Goal: Task Accomplishment & Management: Use online tool/utility

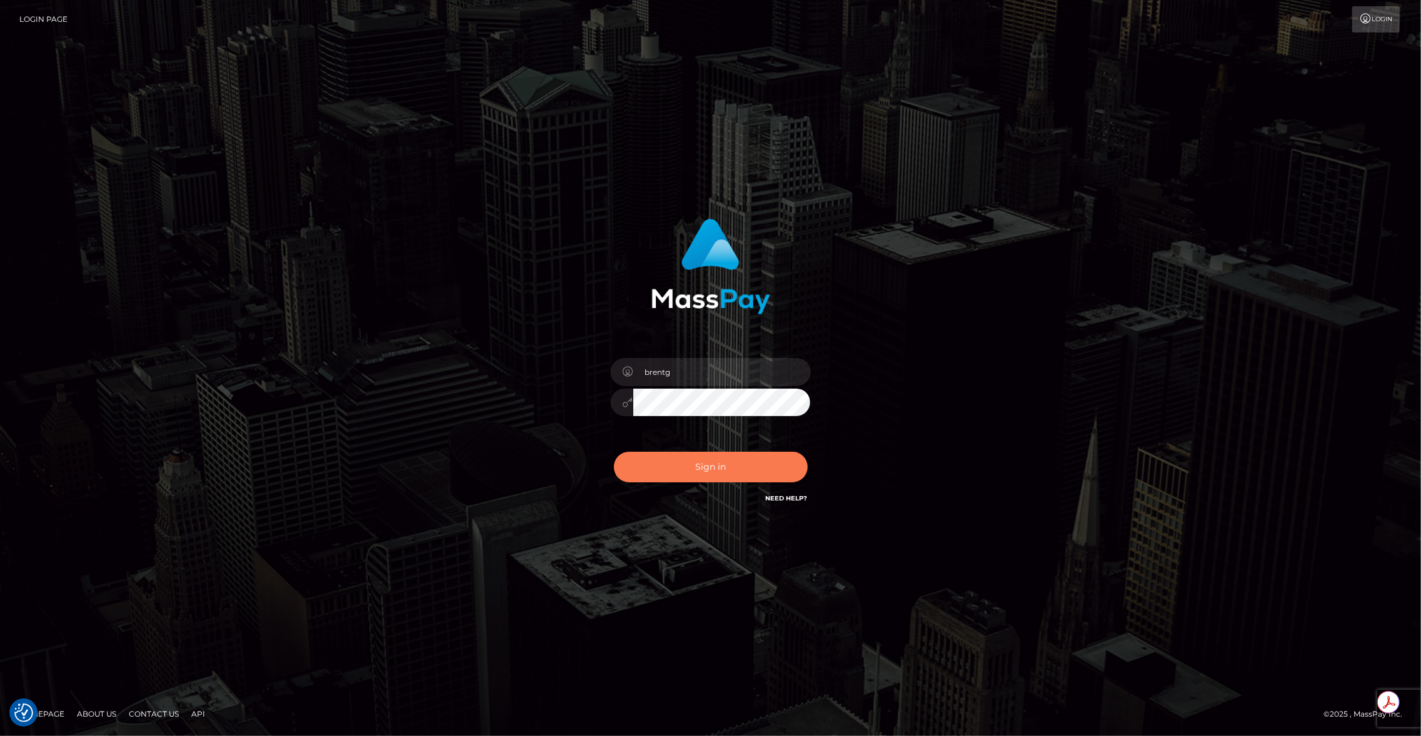
click at [690, 460] on button "Sign in" at bounding box center [711, 467] width 194 height 31
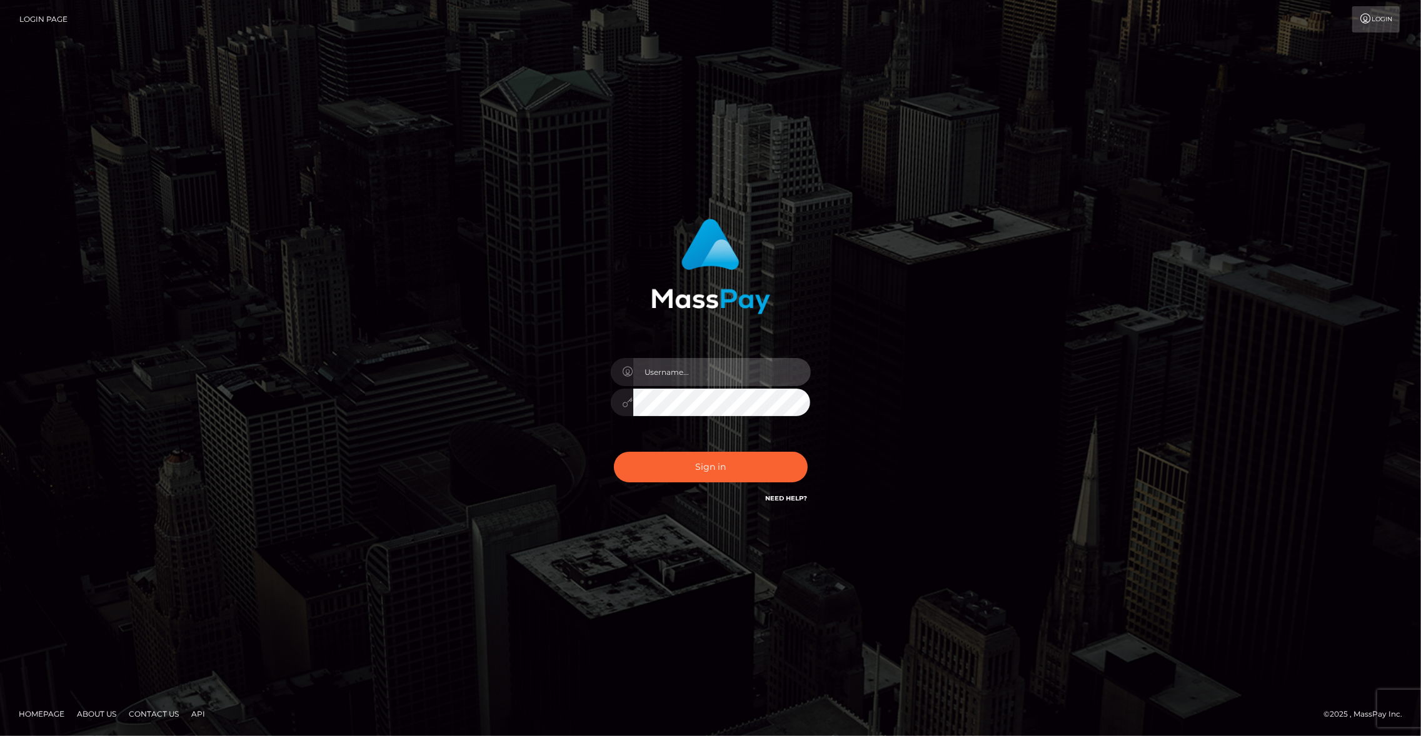
type input "brentg"
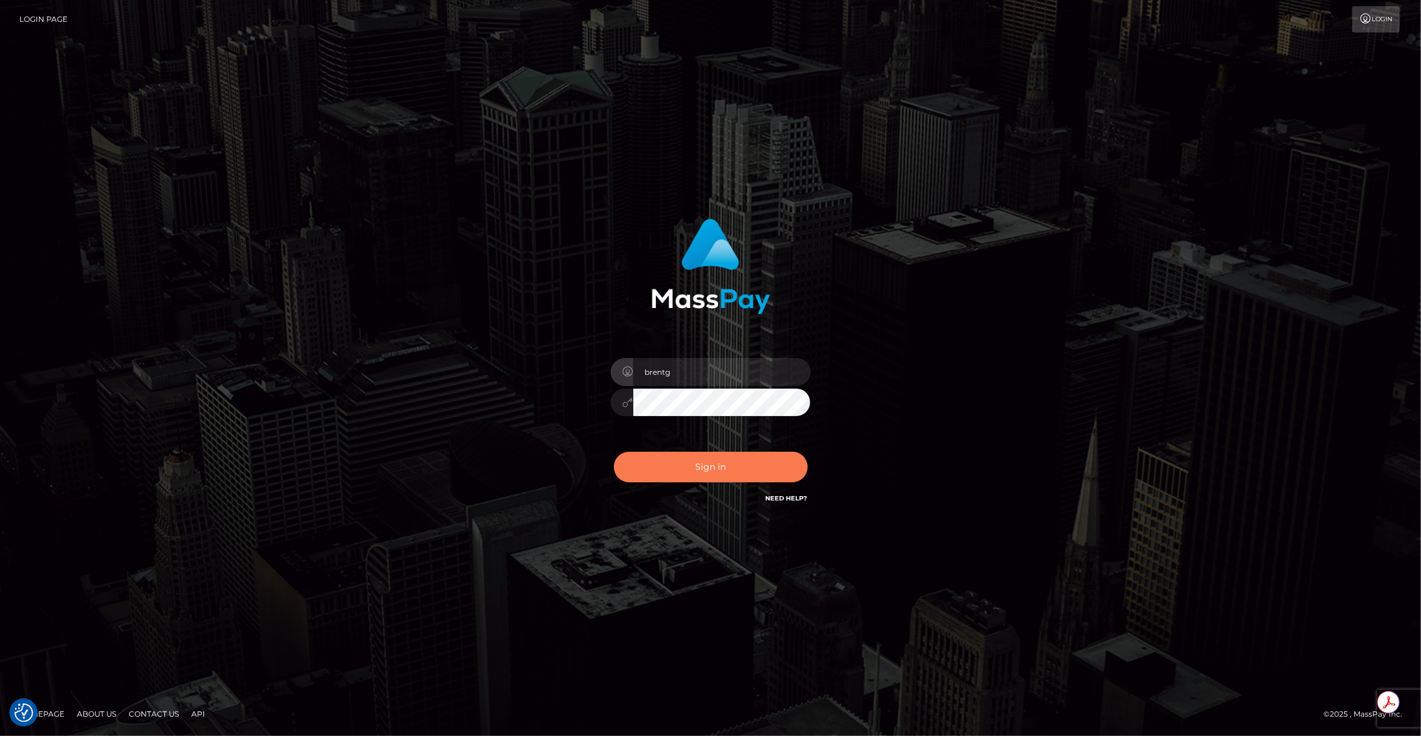
click at [676, 462] on button "Sign in" at bounding box center [711, 467] width 194 height 31
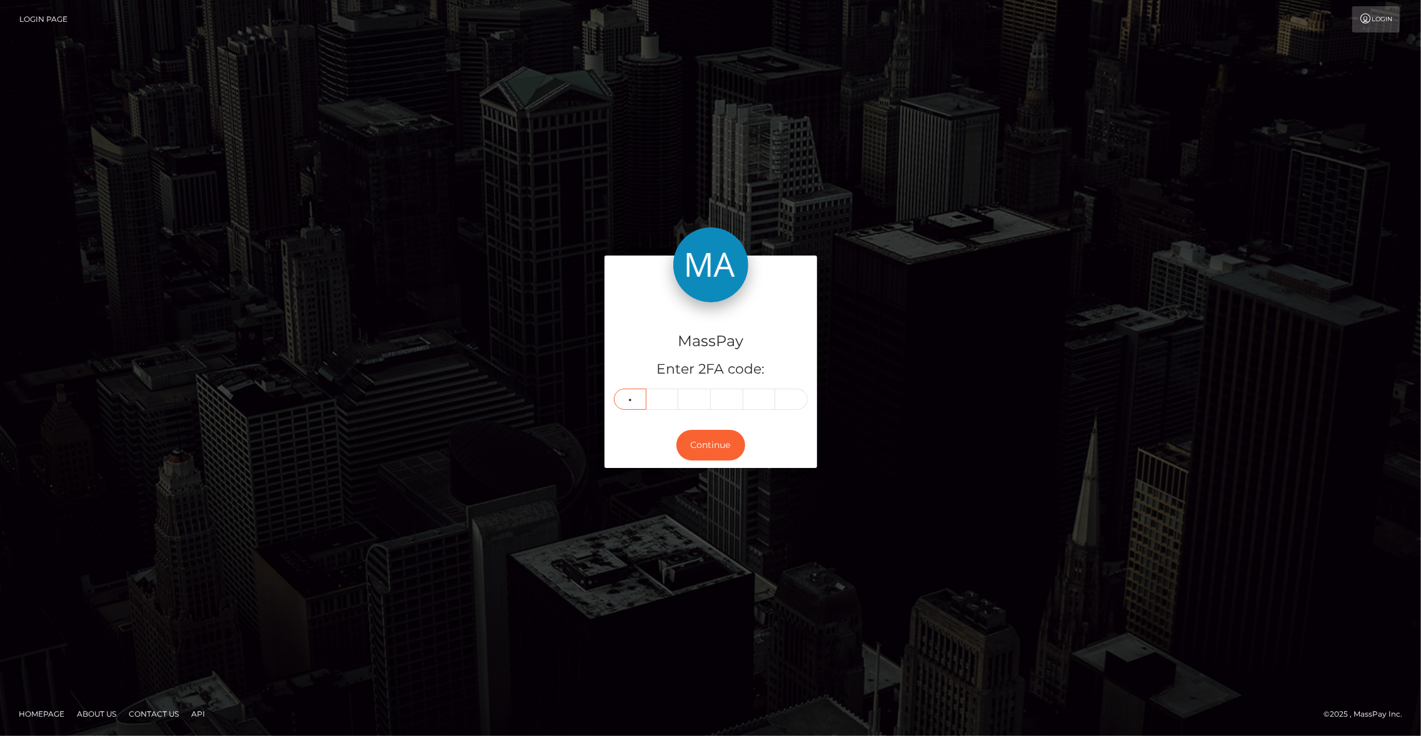
type input "6"
type input "5"
type input "2"
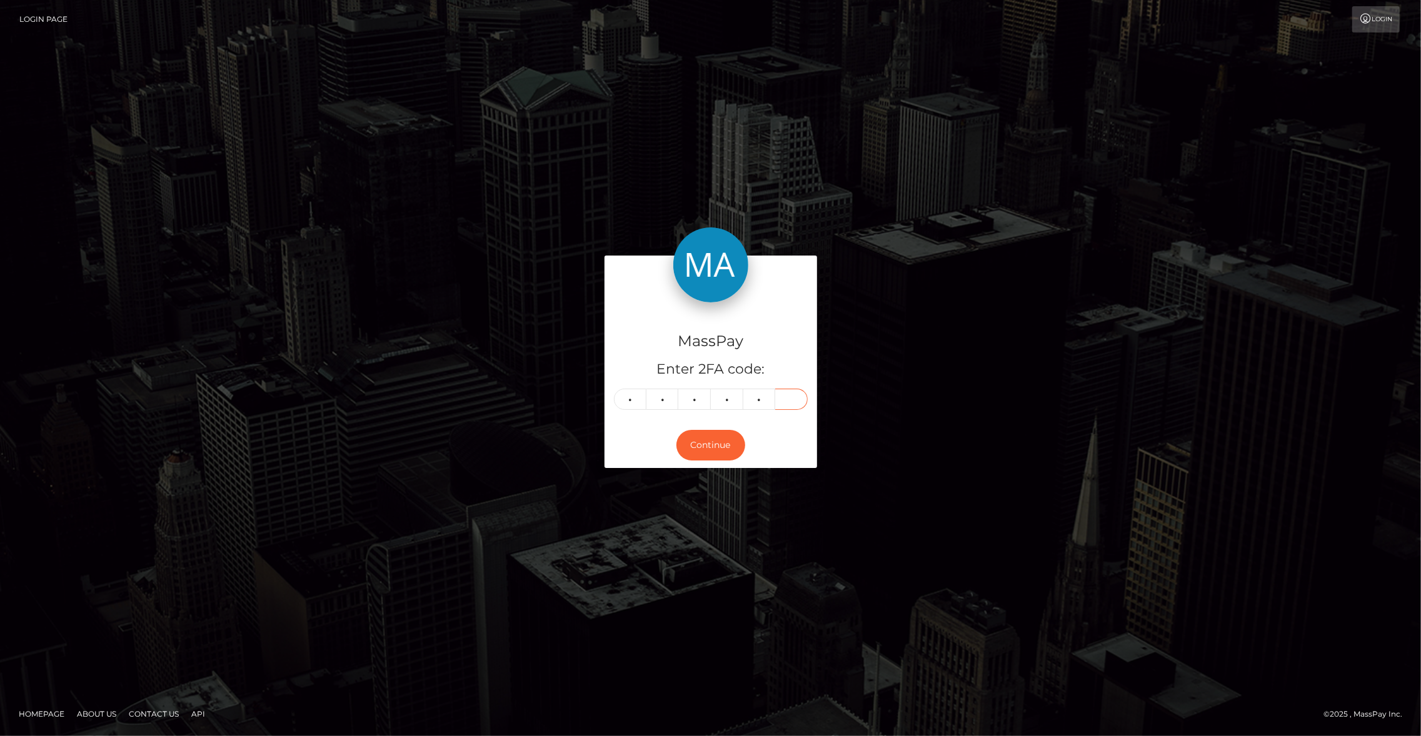
type input "5"
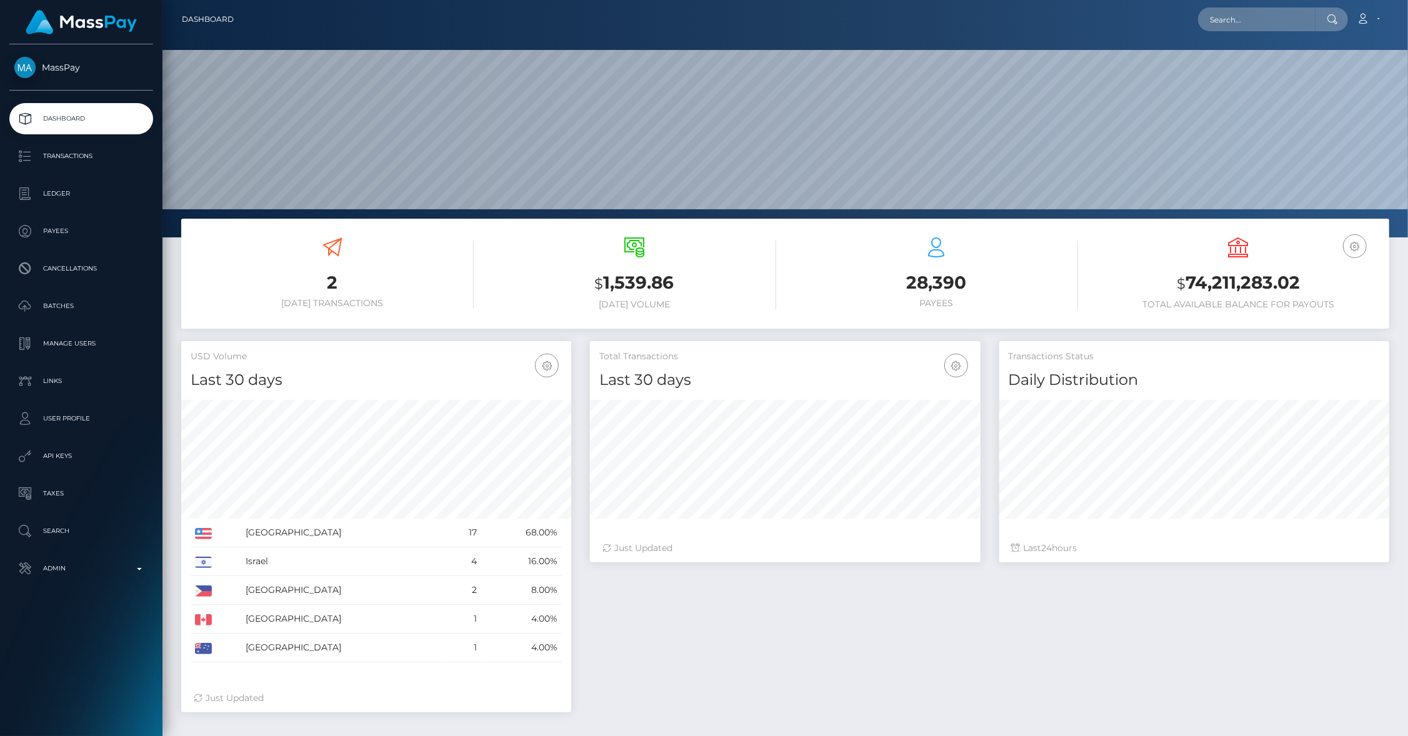
scroll to position [221, 391]
click at [1235, 24] on input "text" at bounding box center [1256, 19] width 117 height 24
paste input "poact_AhkwGhGD5I7M"
type input "poact_AhkwGhGD5I7M"
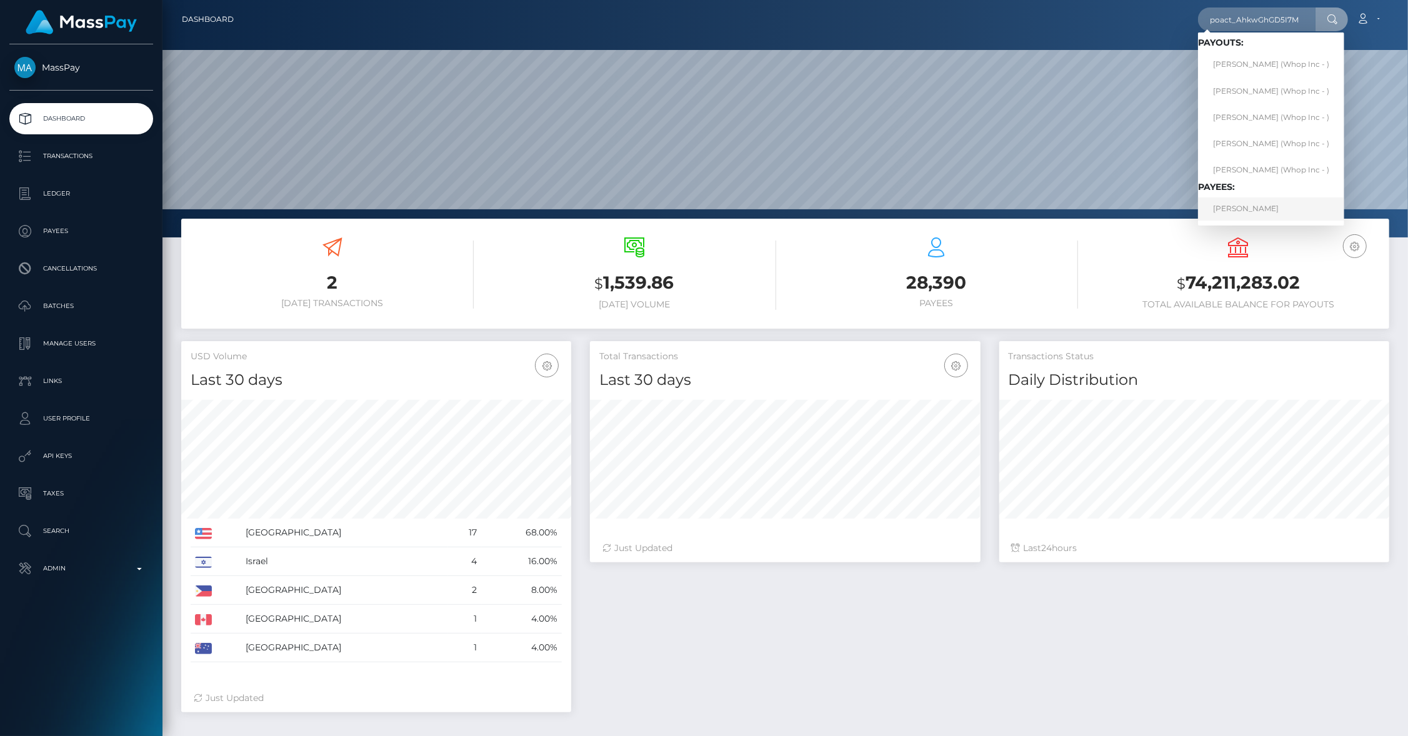
click at [1251, 206] on link "郭 荣 俊" at bounding box center [1271, 208] width 146 height 23
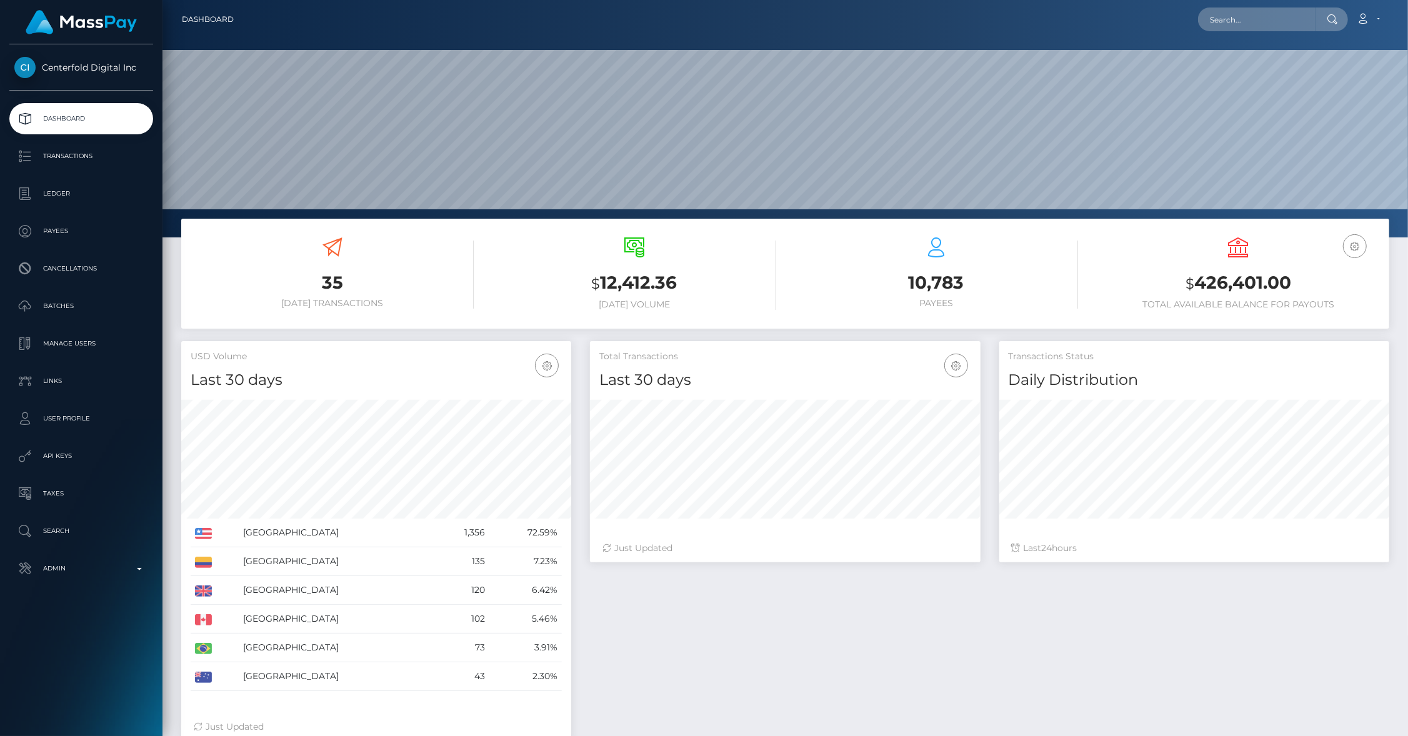
scroll to position [221, 391]
click at [59, 496] on p "Taxes" at bounding box center [81, 493] width 134 height 19
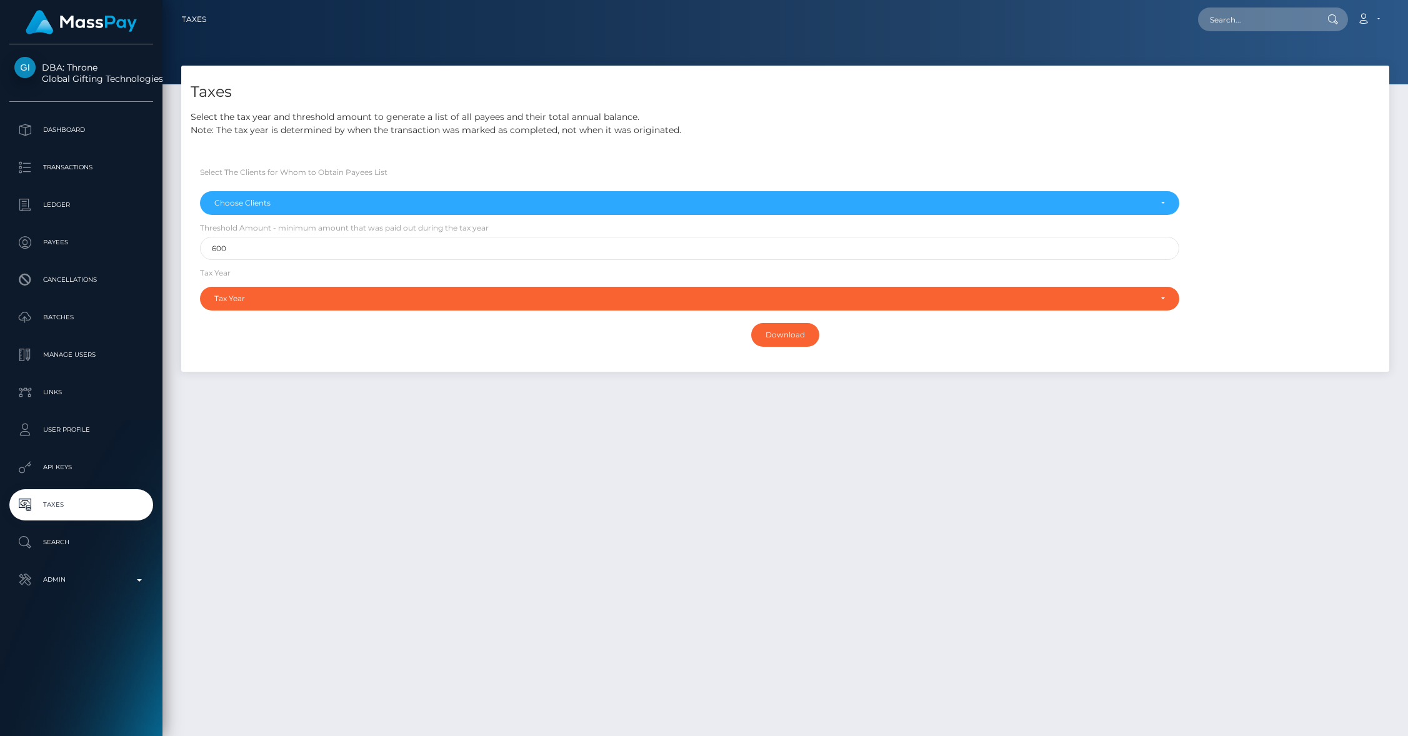
select select
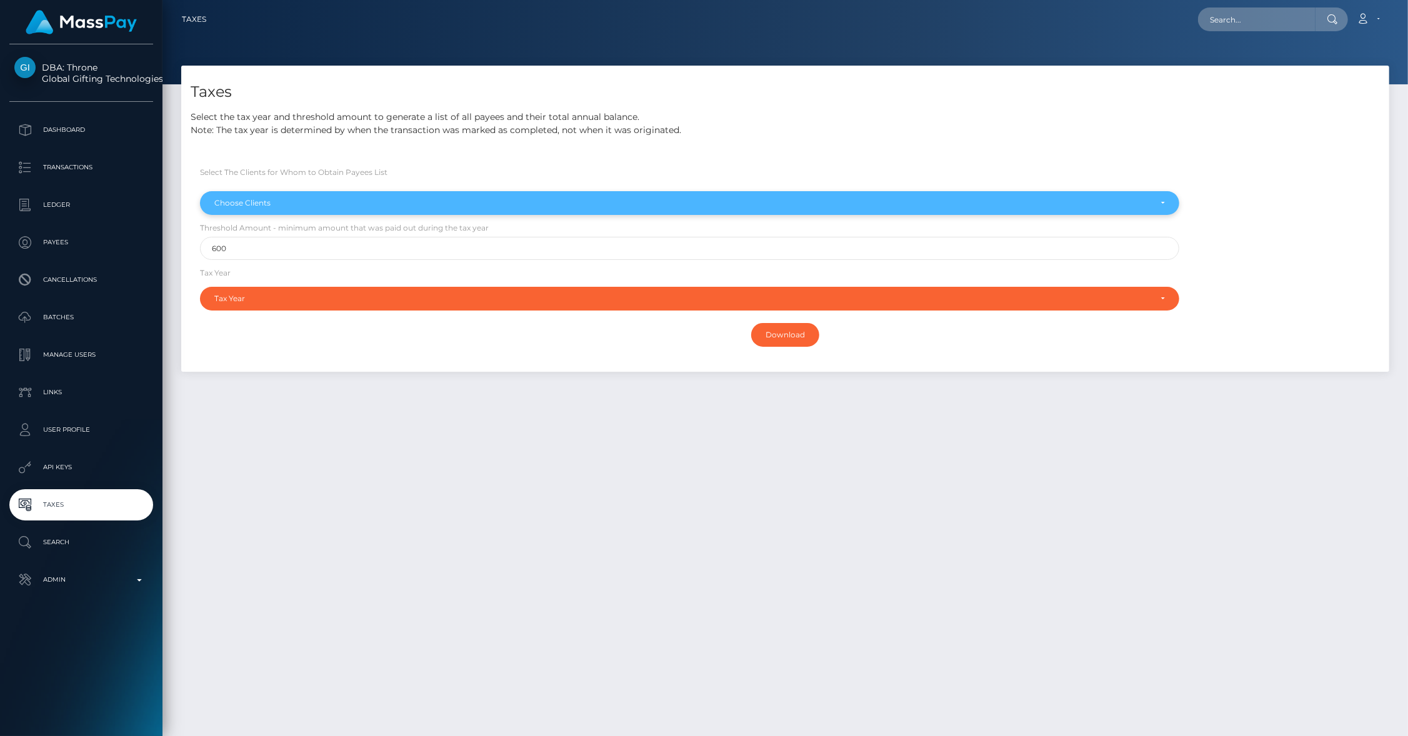
click at [321, 211] on div "Choose Clients" at bounding box center [689, 203] width 979 height 24
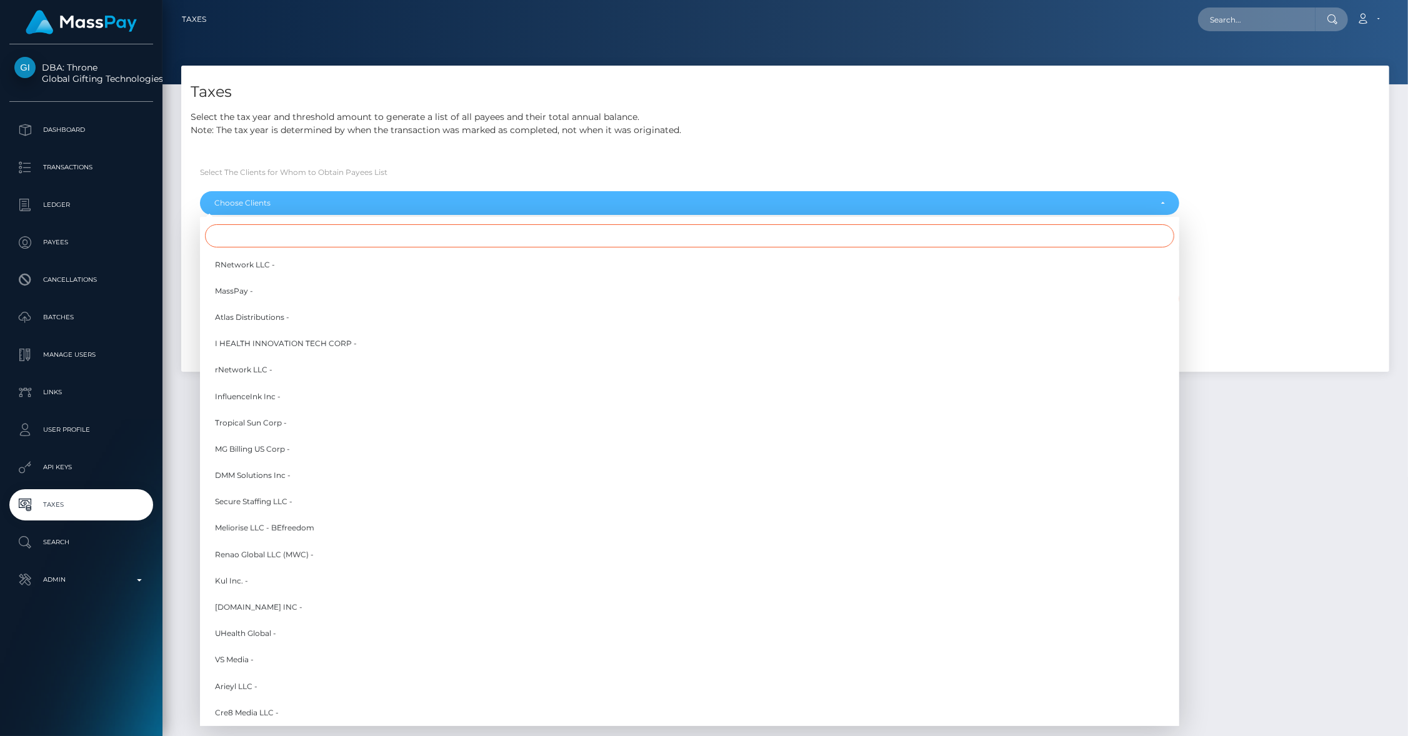
click at [301, 237] on input "Search" at bounding box center [689, 235] width 969 height 23
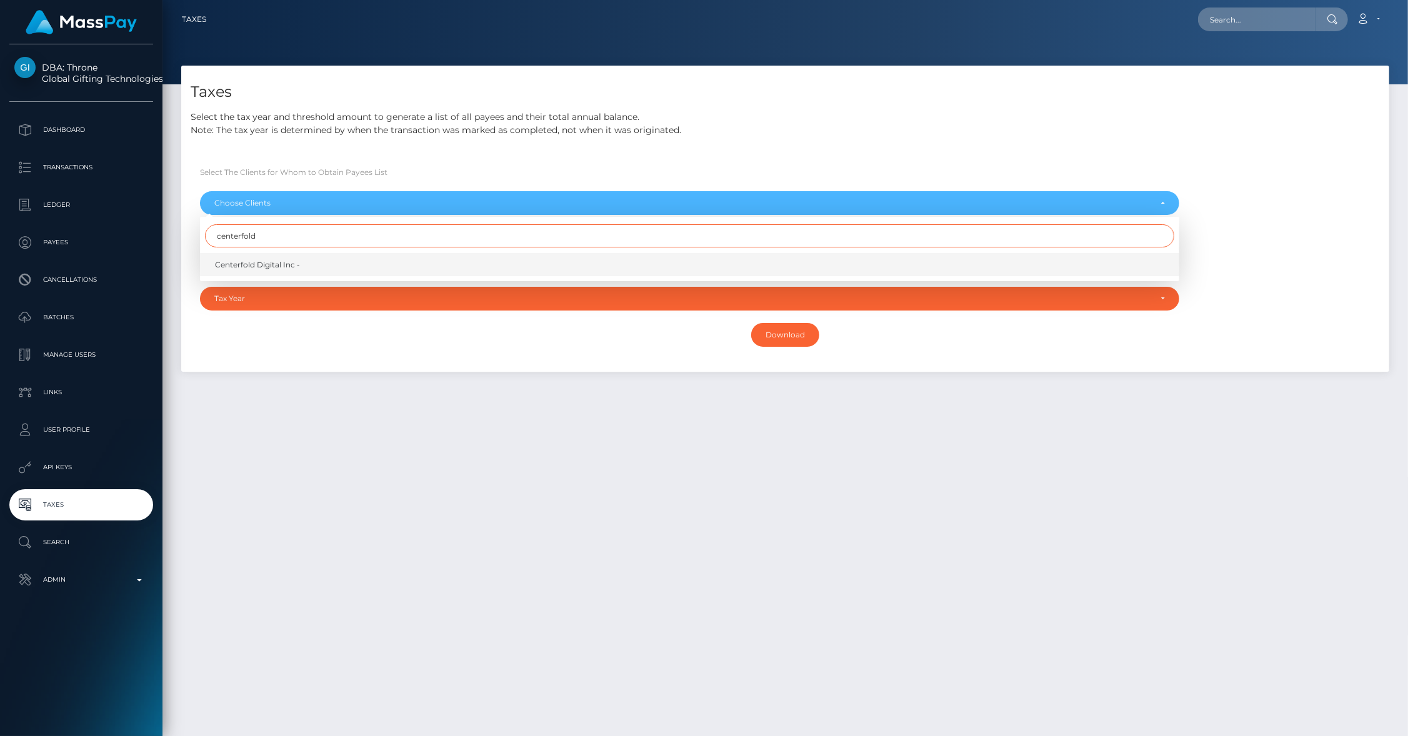
type input "centerfold"
click at [284, 261] on span "Centerfold Digital Inc -" at bounding box center [257, 264] width 85 height 11
select select "279"
click at [266, 432] on div "Taxes Select the tax year and threshold amount to generate a list of all payees…" at bounding box center [785, 395] width 1246 height 659
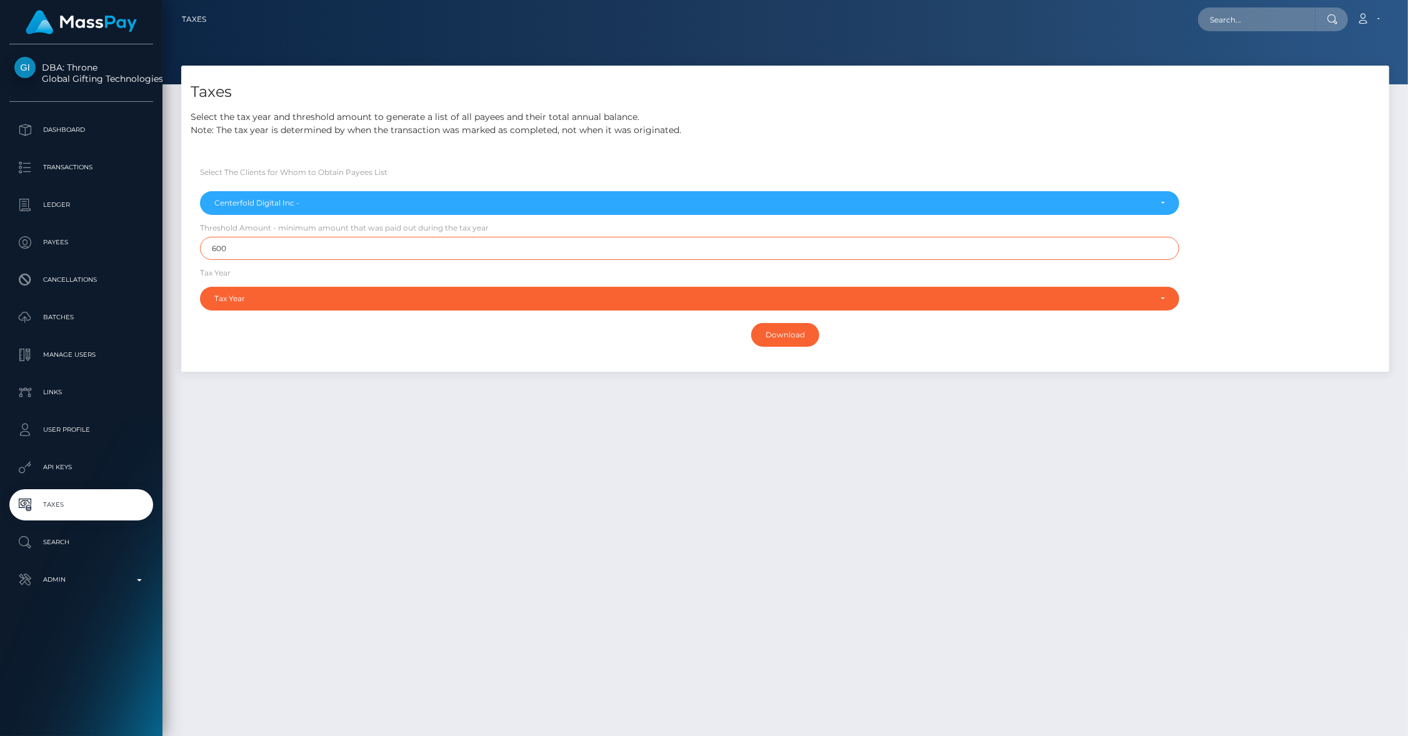
drag, startPoint x: 244, startPoint y: 253, endPoint x: 197, endPoint y: 247, distance: 47.9
click at [197, 247] on div "Threshold Amount - minimum amount that was paid out during the tax year 600" at bounding box center [686, 243] width 991 height 45
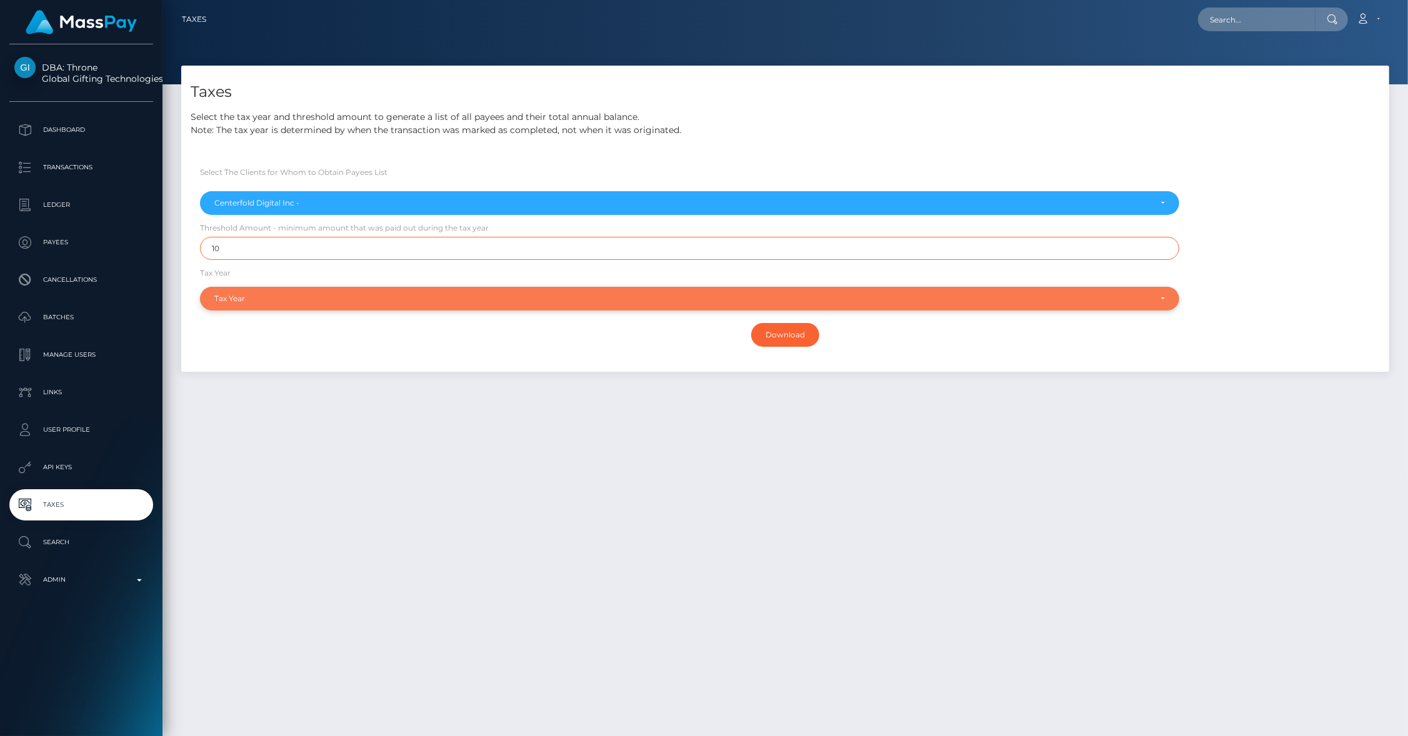
type input "10"
click at [300, 305] on div "Tax Year" at bounding box center [689, 299] width 979 height 24
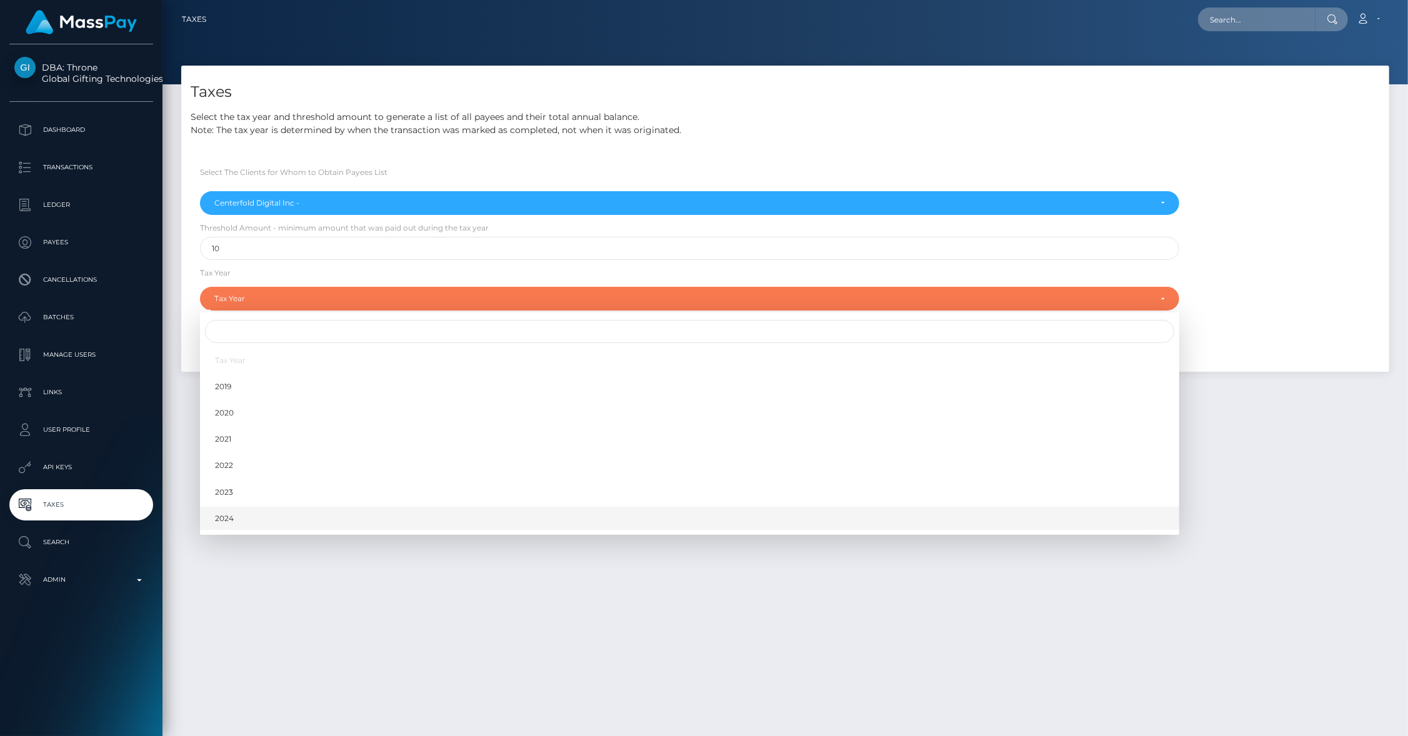
click at [239, 515] on link "2024" at bounding box center [689, 518] width 979 height 23
select select "2024"
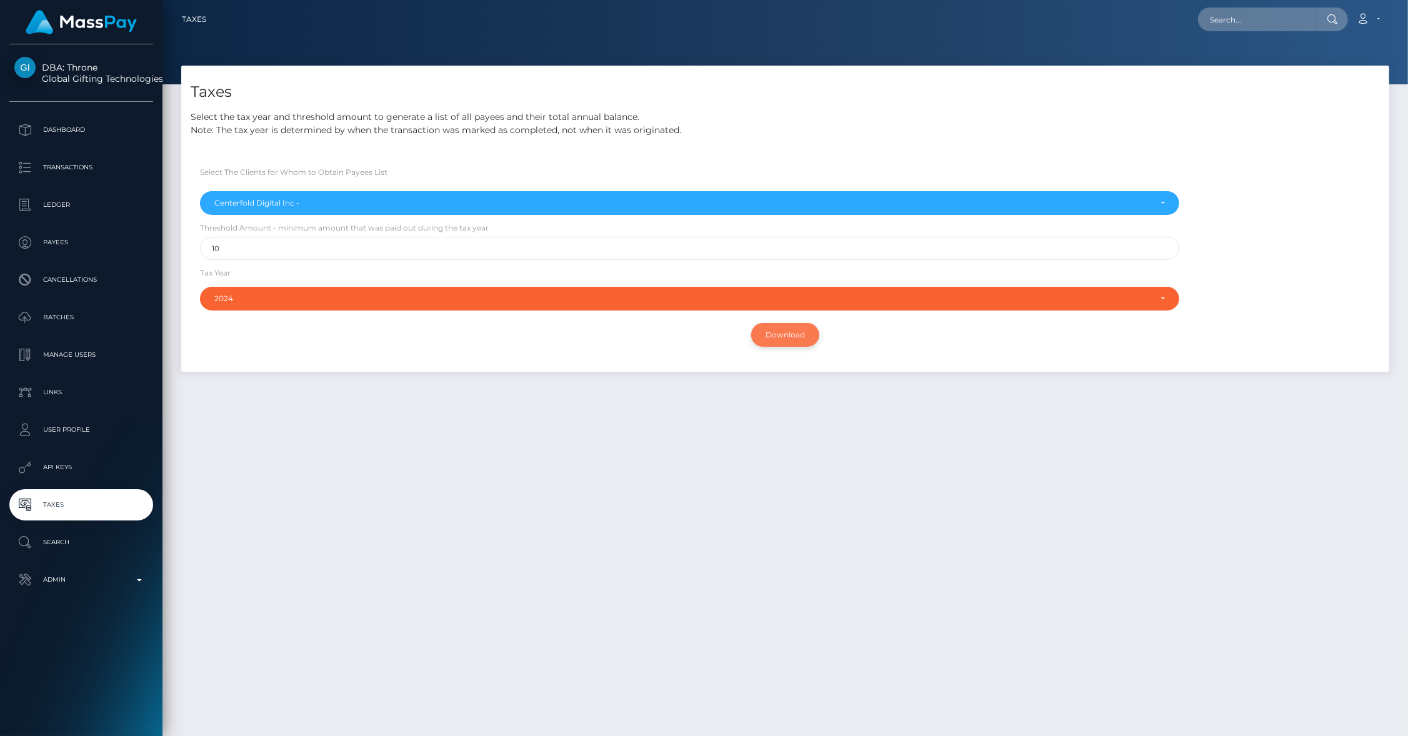
click at [801, 332] on input "Download" at bounding box center [785, 335] width 68 height 24
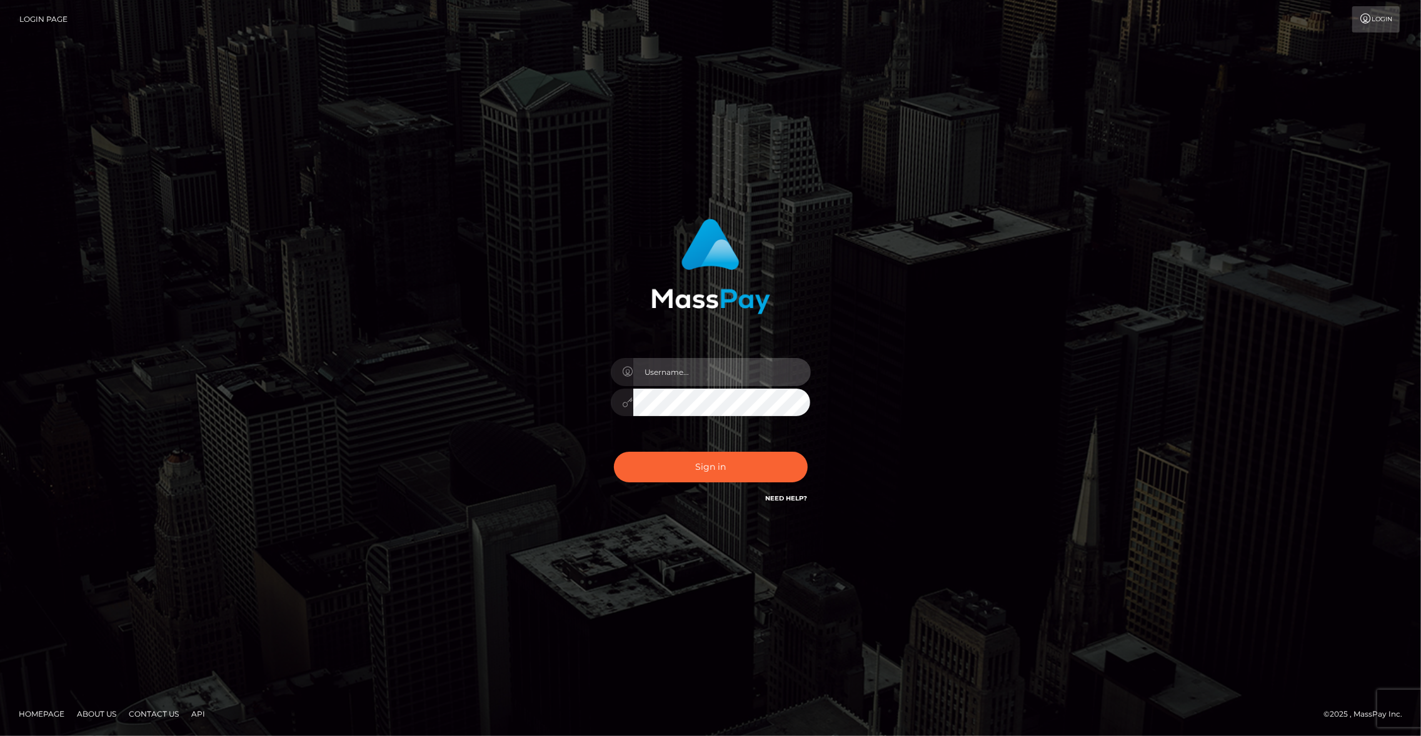
type input "brentg"
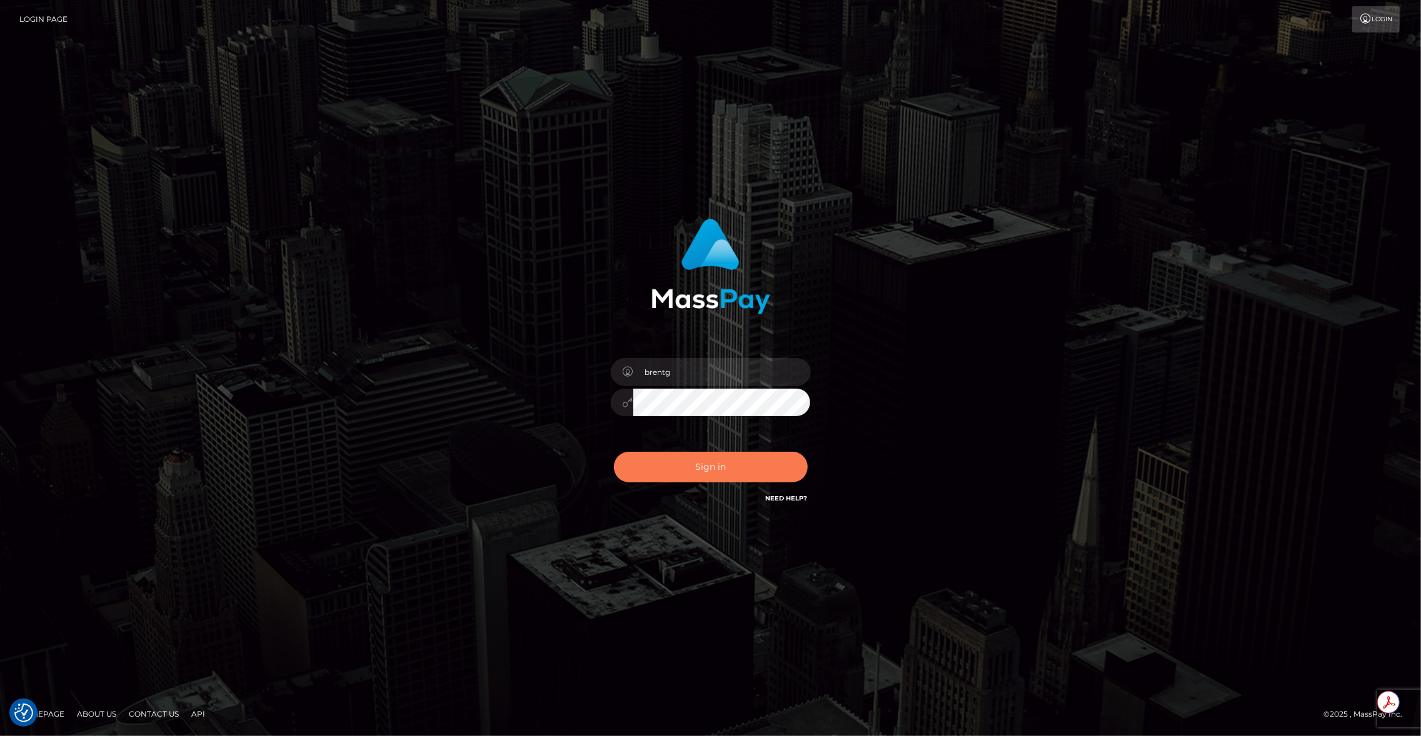
click at [696, 472] on button "Sign in" at bounding box center [711, 467] width 194 height 31
type input "brentg"
click at [676, 489] on div "Sign in Need Help?" at bounding box center [710, 472] width 219 height 56
click at [665, 473] on button "Sign in" at bounding box center [711, 467] width 194 height 31
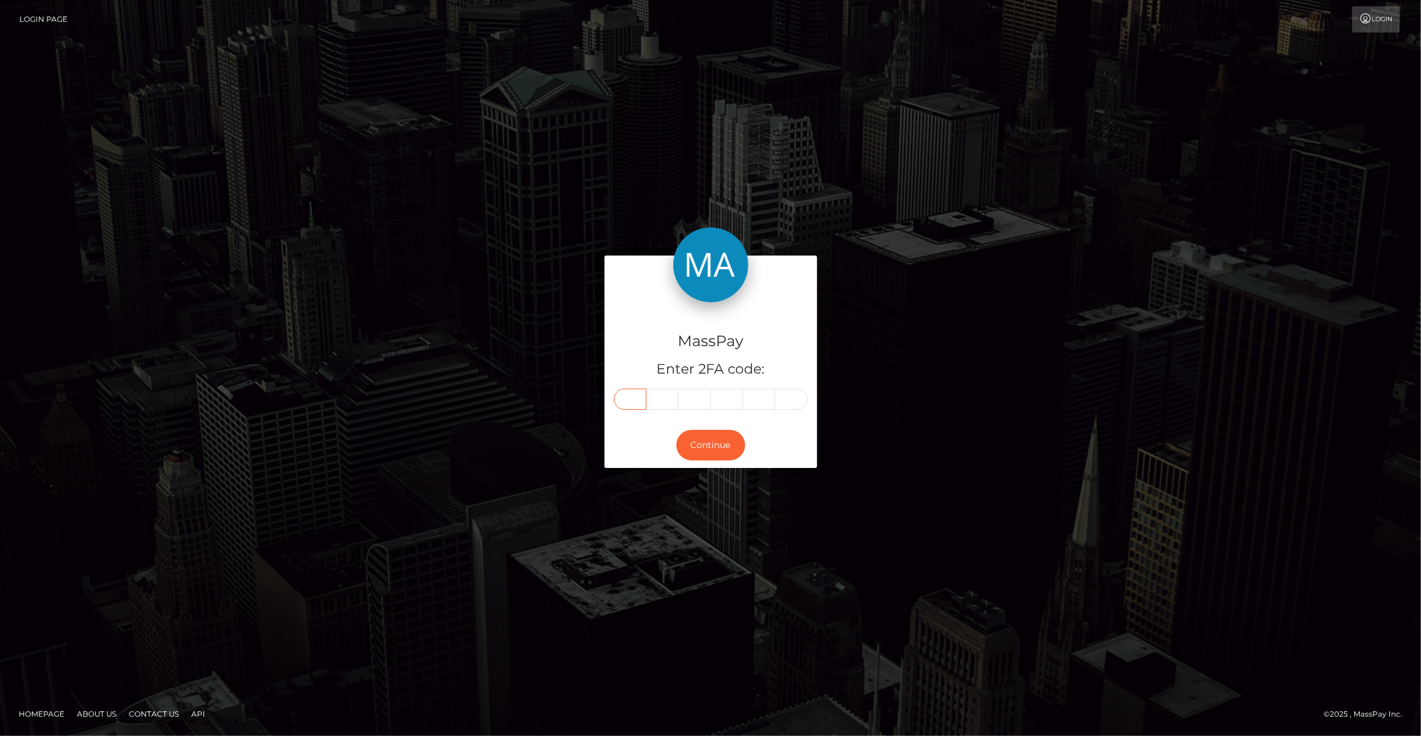
paste input "7"
type input "7"
type input "9"
type input "6"
type input "0"
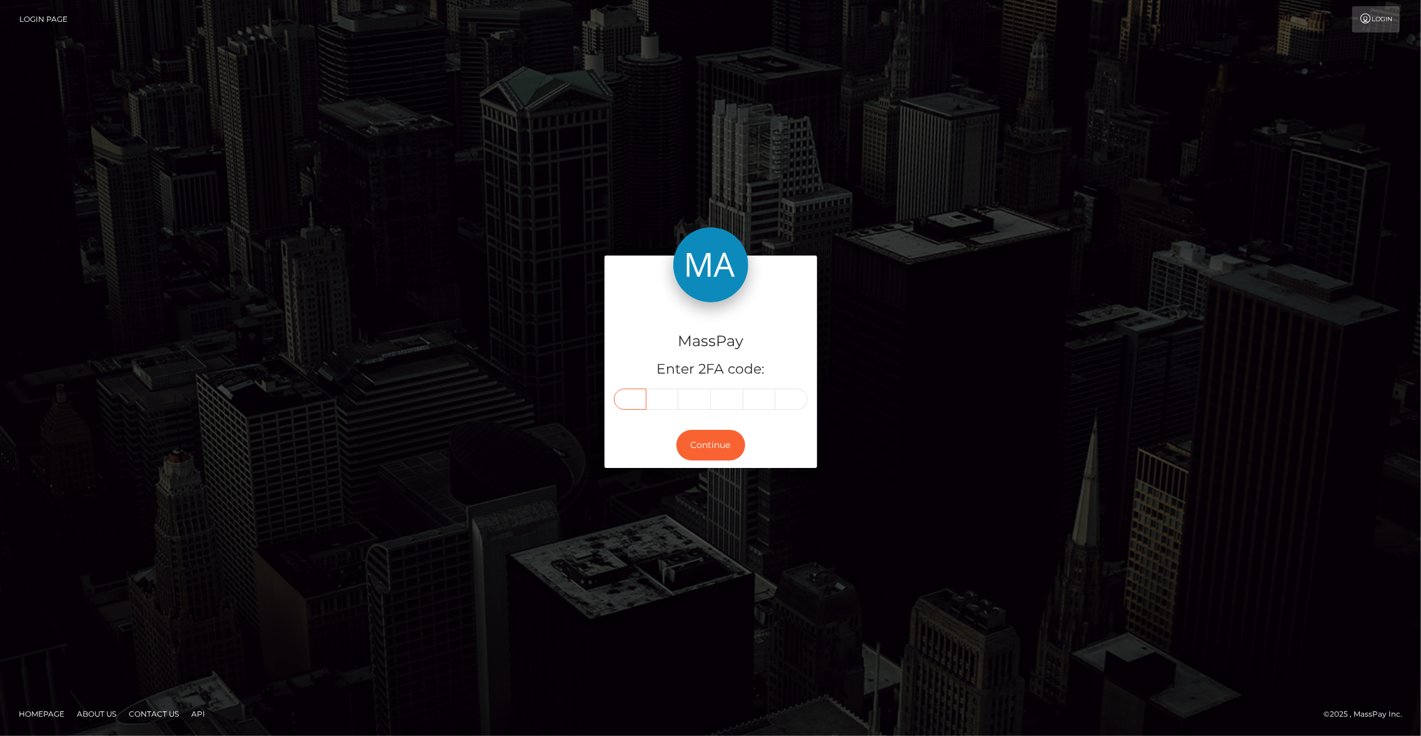
type input "8"
type input "4"
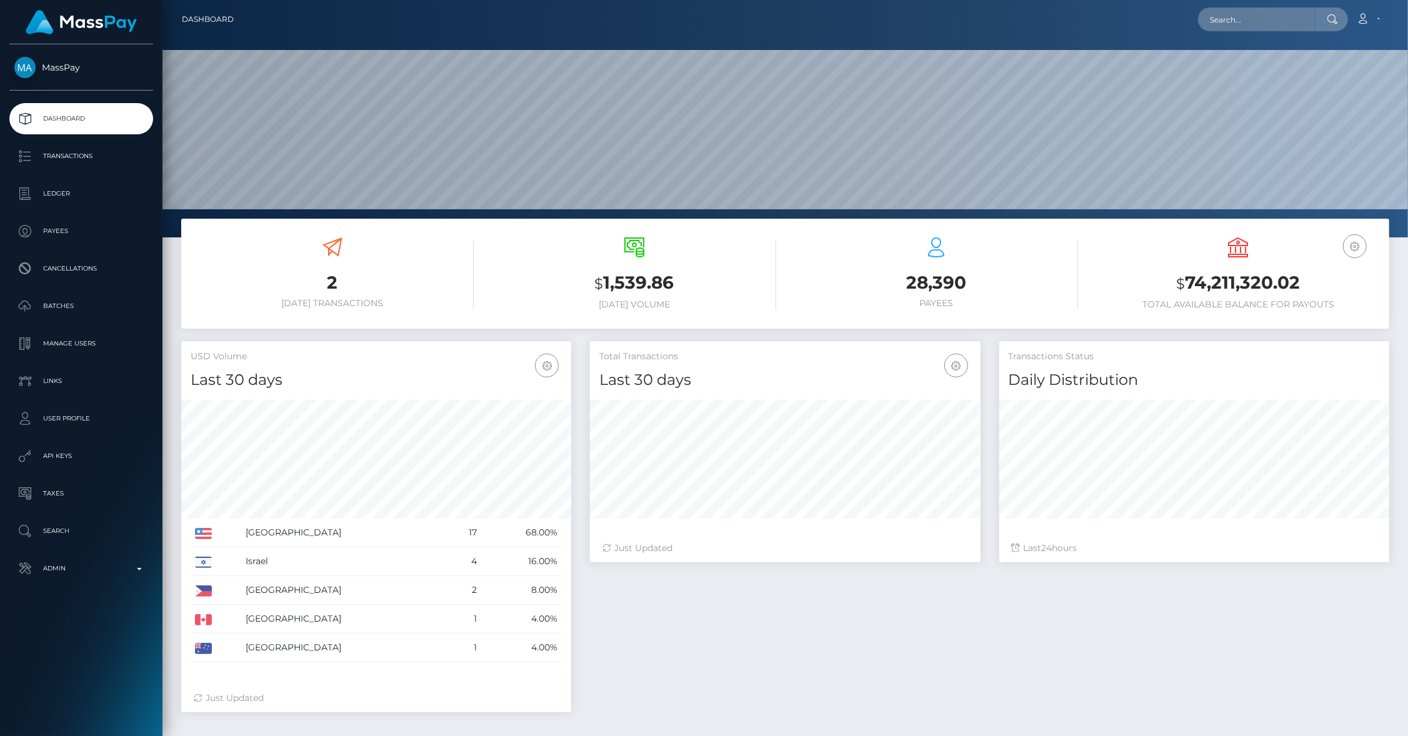
scroll to position [221, 391]
click at [65, 449] on p "API Keys" at bounding box center [81, 456] width 134 height 19
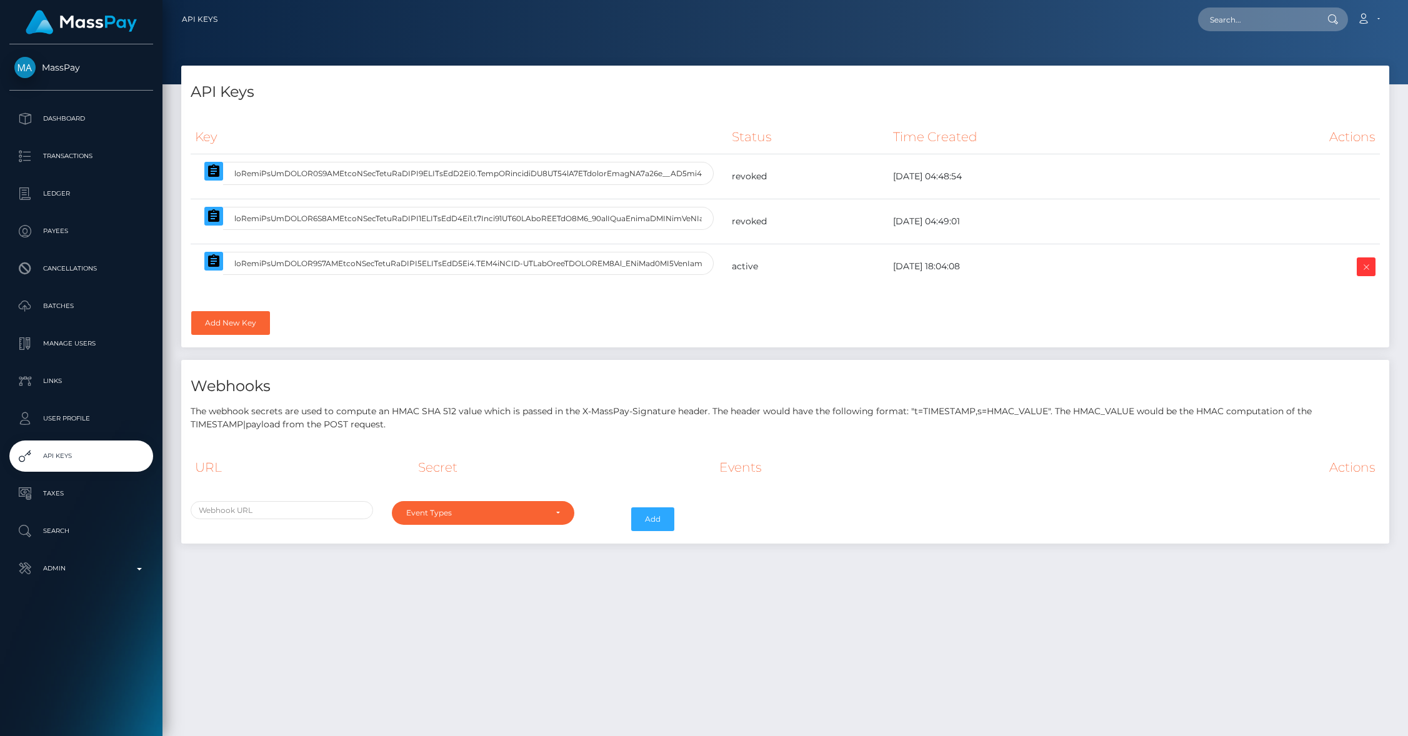
select select
click at [217, 266] on icon "button" at bounding box center [213, 260] width 11 height 12
click at [1221, 32] on div "Loading... Loading... Account Edit Profile Logout" at bounding box center [807, 19] width 1161 height 26
click at [1222, 31] on input "text" at bounding box center [1256, 19] width 117 height 24
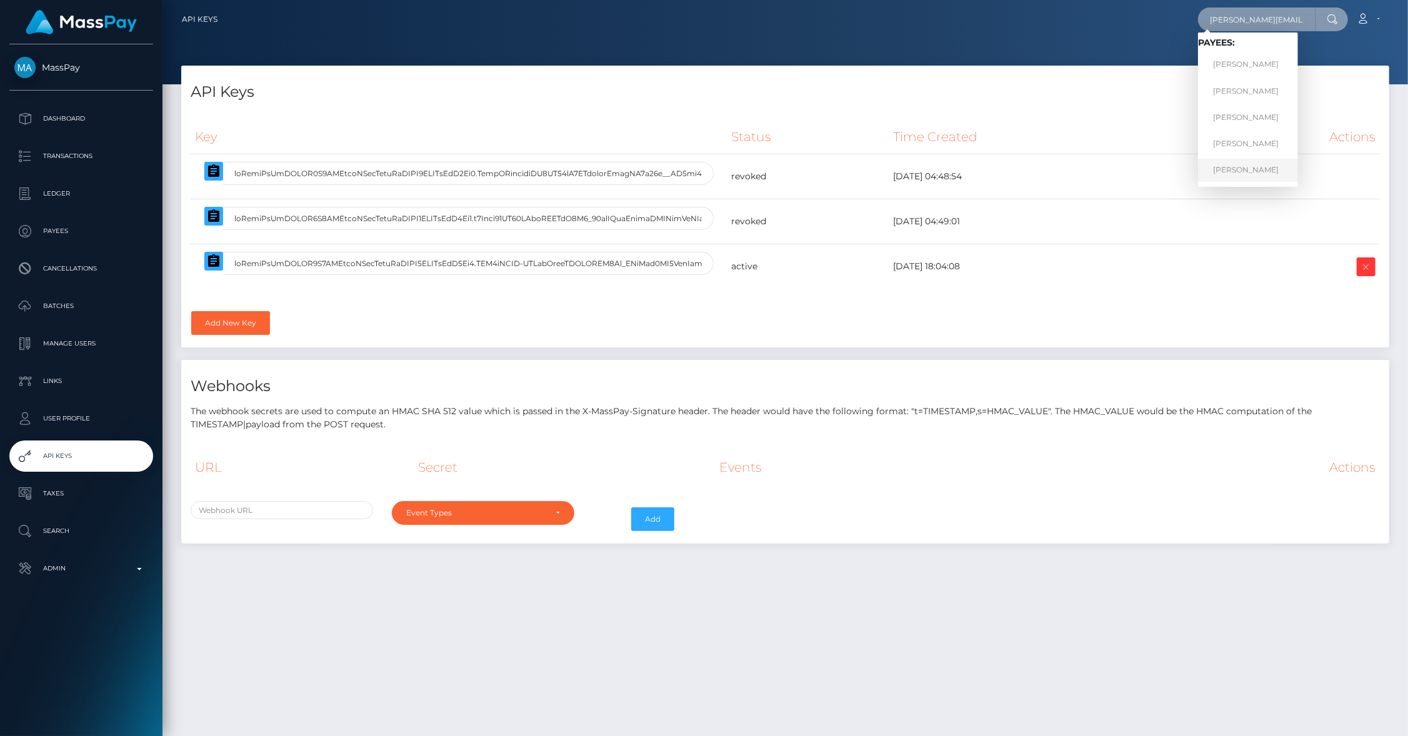
type input "[PERSON_NAME][EMAIL_ADDRESS][DOMAIN_NAME]"
click at [1239, 172] on link "[PERSON_NAME]" at bounding box center [1248, 170] width 100 height 23
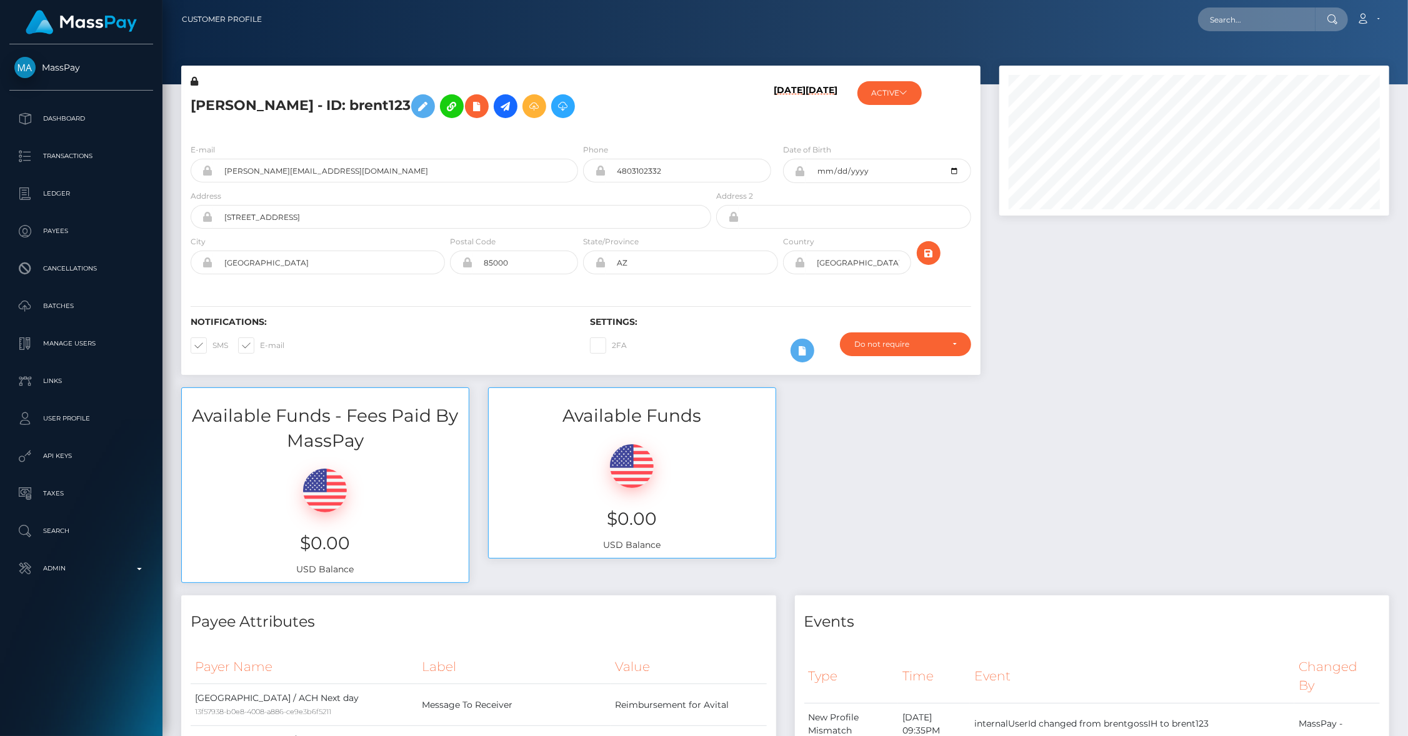
scroll to position [150, 391]
click at [65, 452] on p "API Keys" at bounding box center [81, 456] width 134 height 19
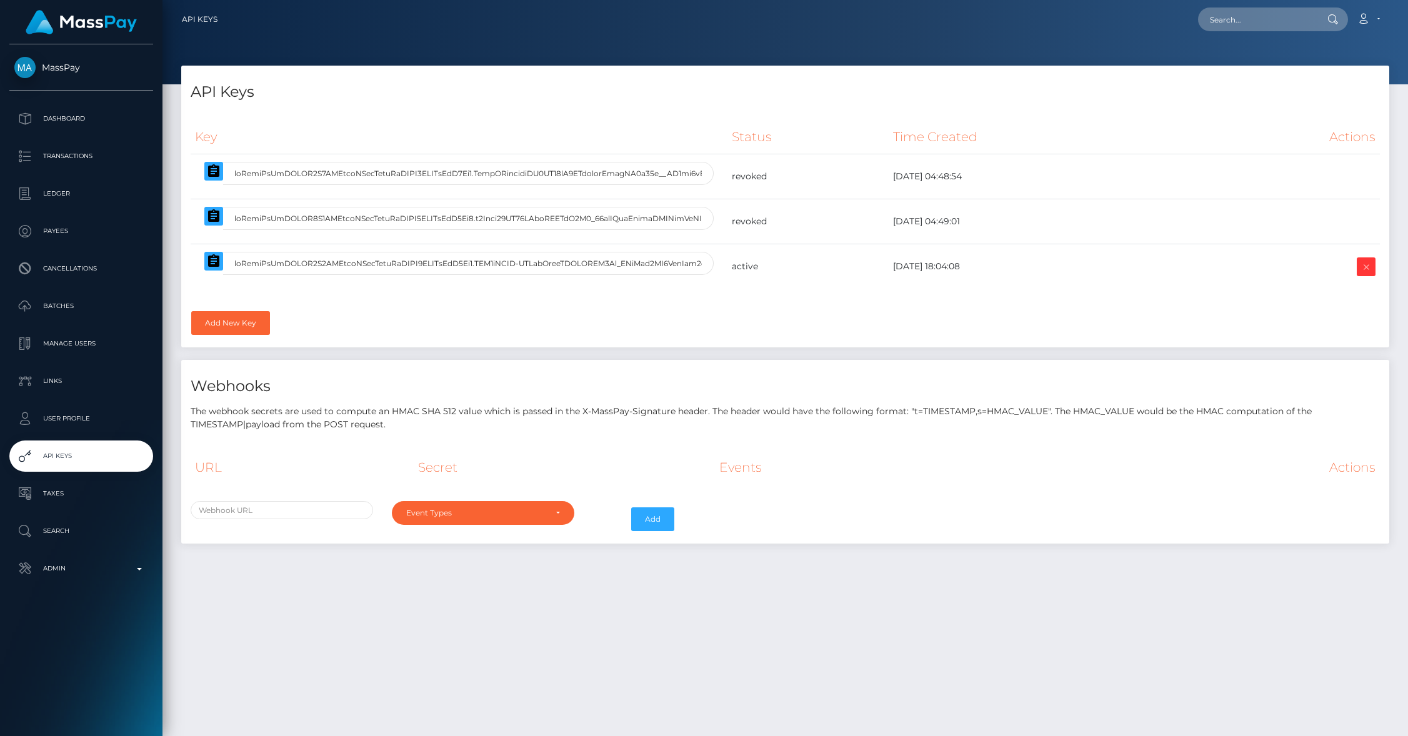
select select
click at [209, 269] on icon "button" at bounding box center [213, 261] width 15 height 15
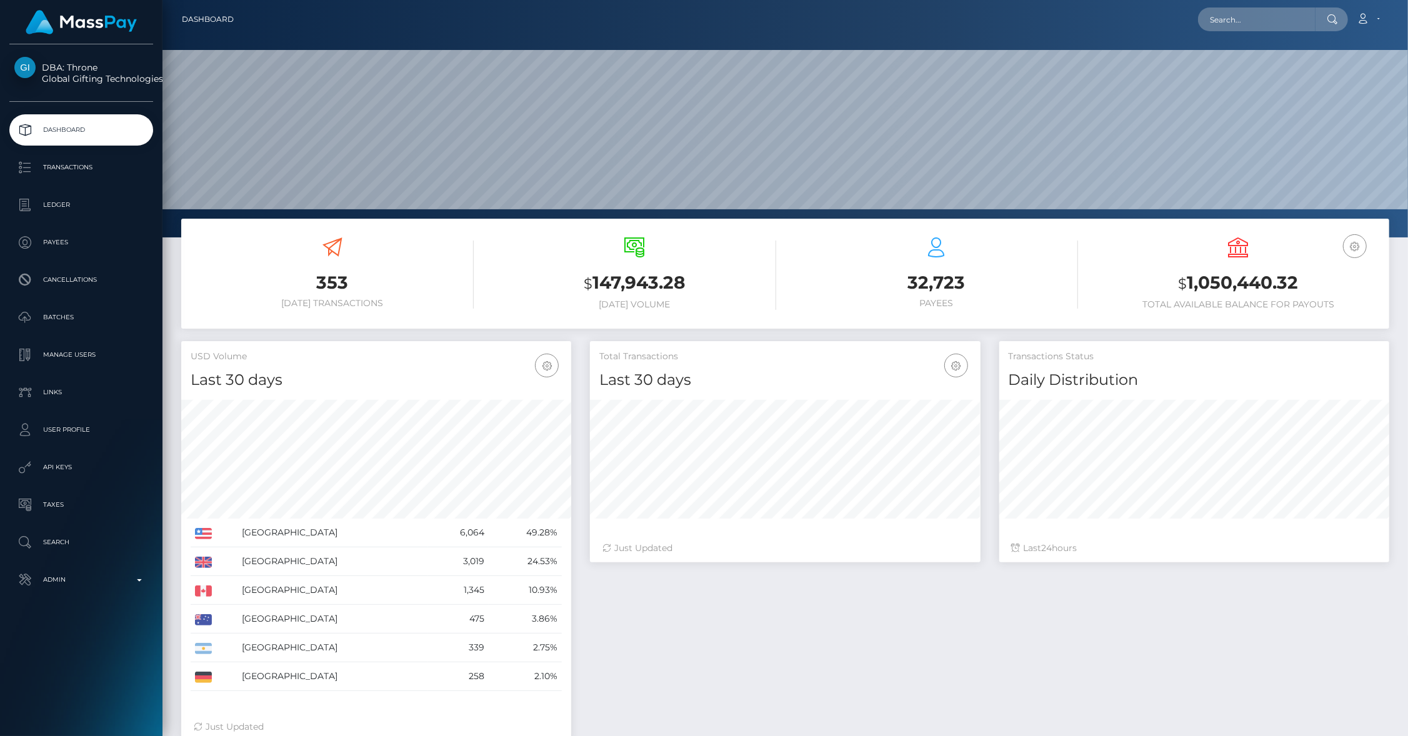
scroll to position [221, 391]
click at [64, 470] on p "API Keys" at bounding box center [81, 467] width 134 height 19
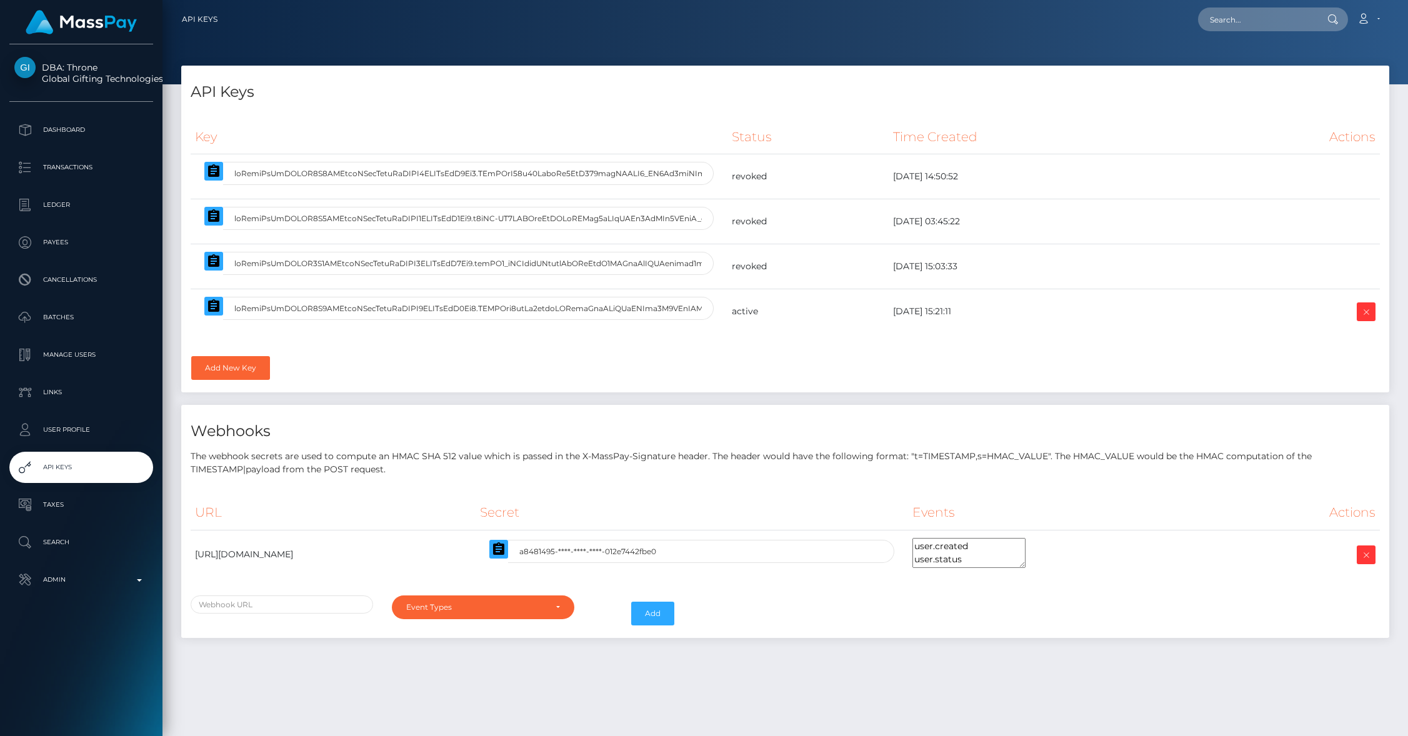
select select
click at [212, 311] on icon "button" at bounding box center [213, 305] width 11 height 12
click at [84, 242] on p "Payees" at bounding box center [81, 242] width 134 height 19
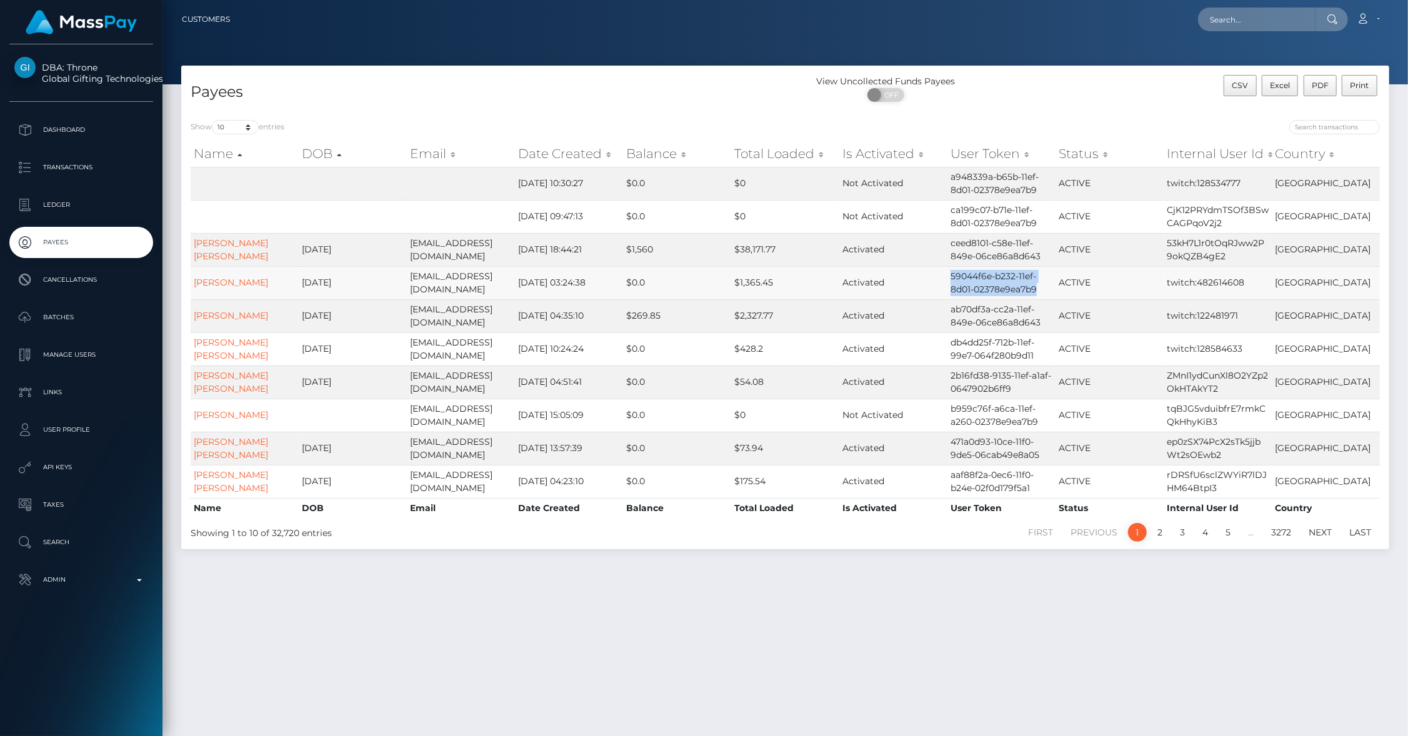
drag, startPoint x: 951, startPoint y: 276, endPoint x: 1037, endPoint y: 292, distance: 88.4
click at [1037, 292] on td "59044f6e-b232-11ef-8d01-02378e9ea7b9" at bounding box center [1001, 282] width 108 height 33
copy td "59044f6e-b232-11ef-8d01-02378e9ea7b9"
